Goal: Transaction & Acquisition: Obtain resource

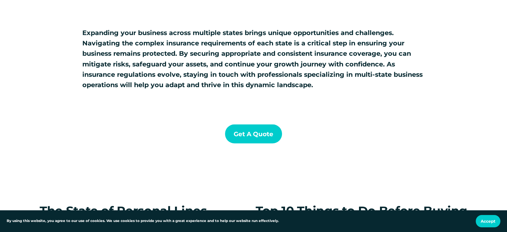
scroll to position [1267, 0]
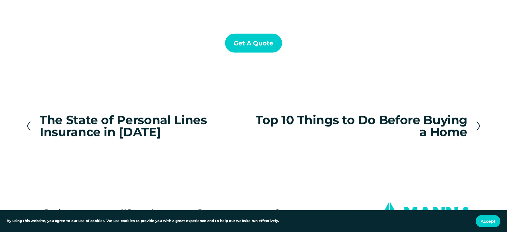
click at [241, 44] on link "Get a Quote" at bounding box center [253, 42] width 57 height 19
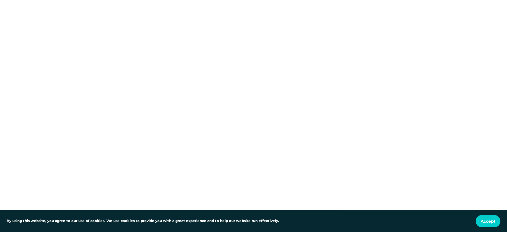
scroll to position [100, 0]
click at [42, 107] on div at bounding box center [253, 202] width 507 height 414
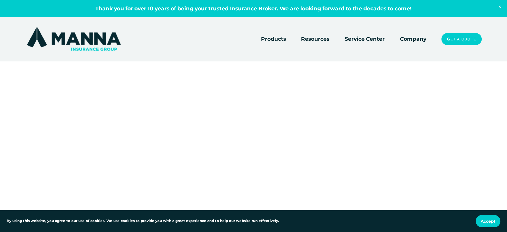
scroll to position [0, 0]
